Goal: Find specific page/section: Find specific page/section

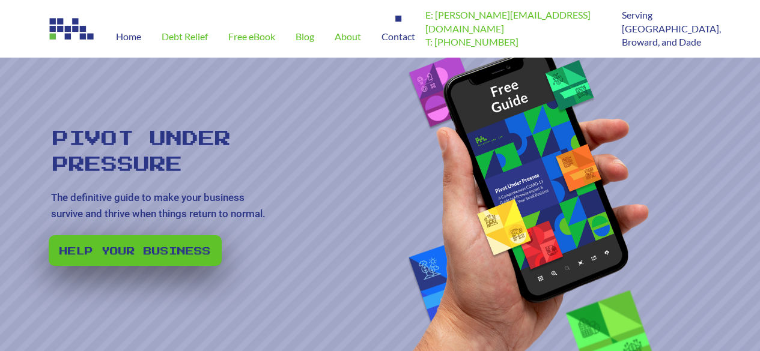
click at [404, 29] on div "Contact" at bounding box center [398, 37] width 54 height 42
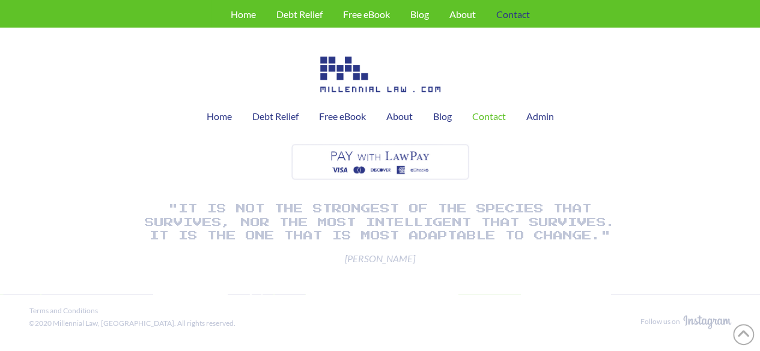
scroll to position [819, 0]
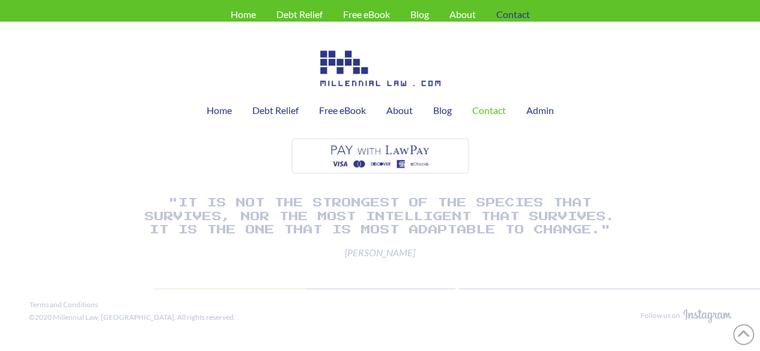
drag, startPoint x: 763, startPoint y: 32, endPoint x: 766, endPoint y: 274, distance: 242.0
click at [401, 109] on span "About" at bounding box center [399, 111] width 26 height 10
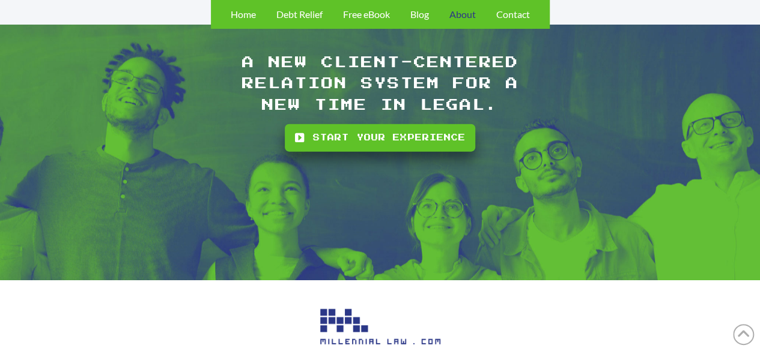
scroll to position [1376, 0]
